Goal: Find specific fact: Find contact information

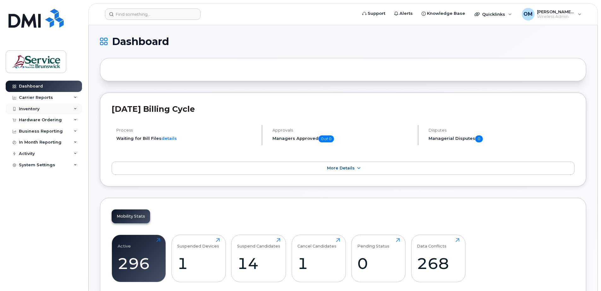
click at [64, 109] on div "Inventory" at bounding box center [44, 108] width 76 height 11
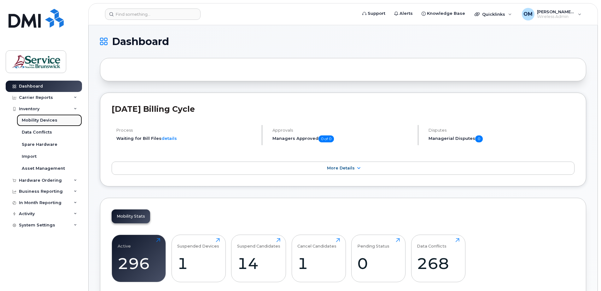
click at [53, 119] on div "Mobility Devices" at bounding box center [40, 121] width 36 height 6
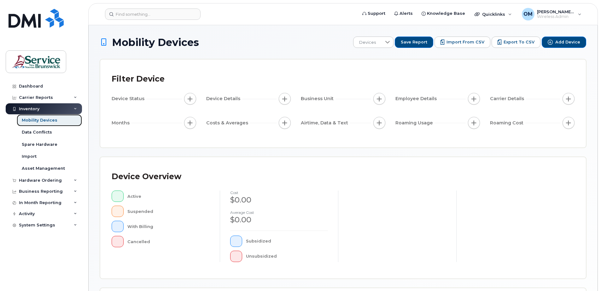
scroll to position [126, 0]
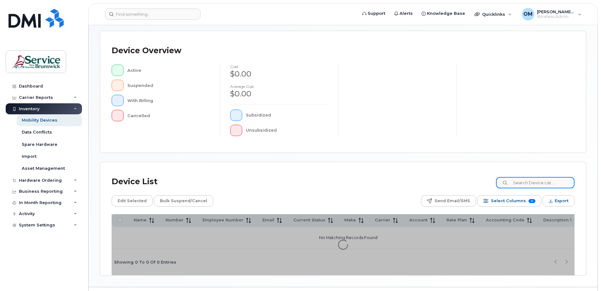
click at [536, 184] on input at bounding box center [535, 182] width 79 height 11
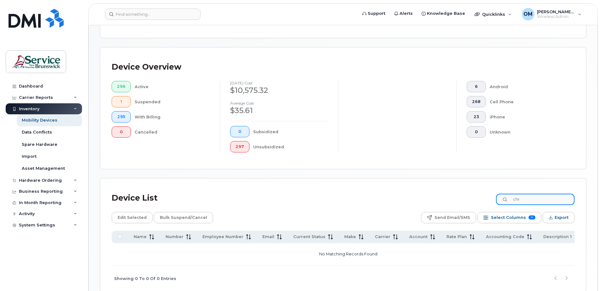
scroll to position [143, 0]
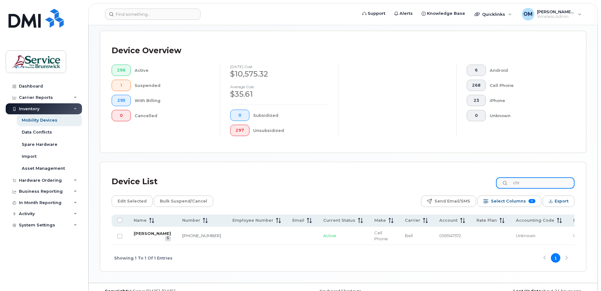
type input "chr"
click at [135, 236] on link "[PERSON_NAME]" at bounding box center [152, 233] width 37 height 5
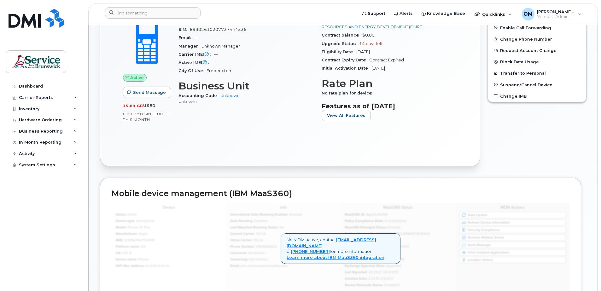
scroll to position [119, 0]
